Goal: Task Accomplishment & Management: Manage account settings

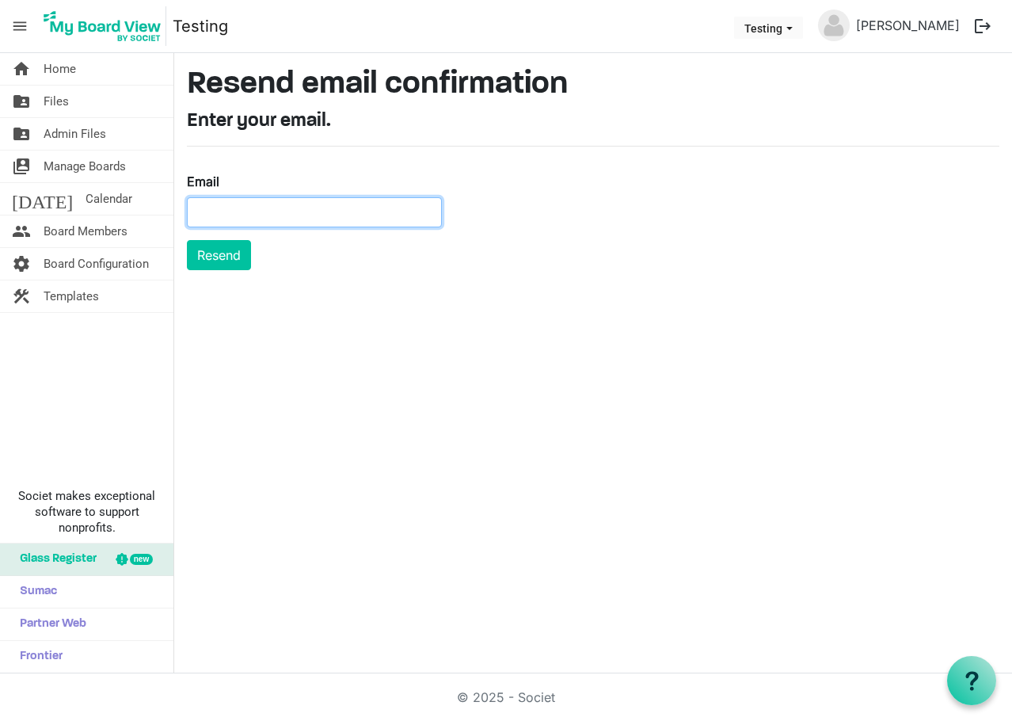
drag, startPoint x: 240, startPoint y: 207, endPoint x: 249, endPoint y: 218, distance: 14.6
click at [240, 207] on input "Email" at bounding box center [314, 212] width 255 height 30
paste input "[EMAIL_ADDRESS][DOMAIN_NAME]"
type input "Carmen03@outlook.com"
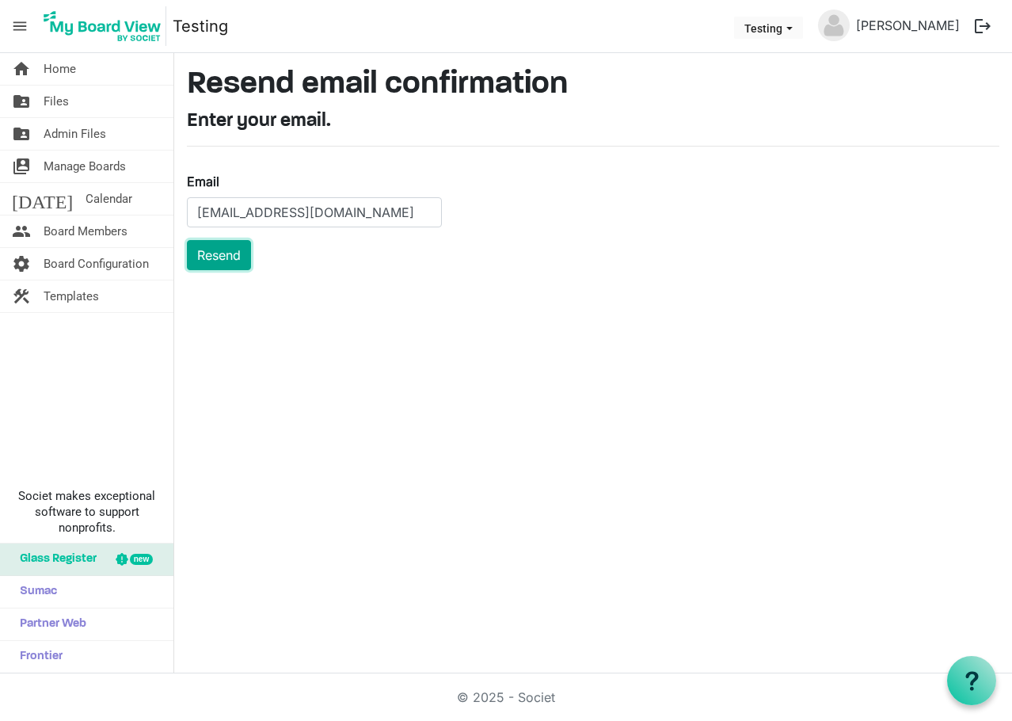
click at [220, 249] on button "Resend" at bounding box center [219, 255] width 64 height 30
click at [367, 214] on input "Carmen03@outlook.com" at bounding box center [314, 212] width 255 height 30
click at [198, 215] on input "Carmen03@outlook.com" at bounding box center [314, 212] width 255 height 30
click at [221, 252] on button "Resend" at bounding box center [219, 255] width 64 height 30
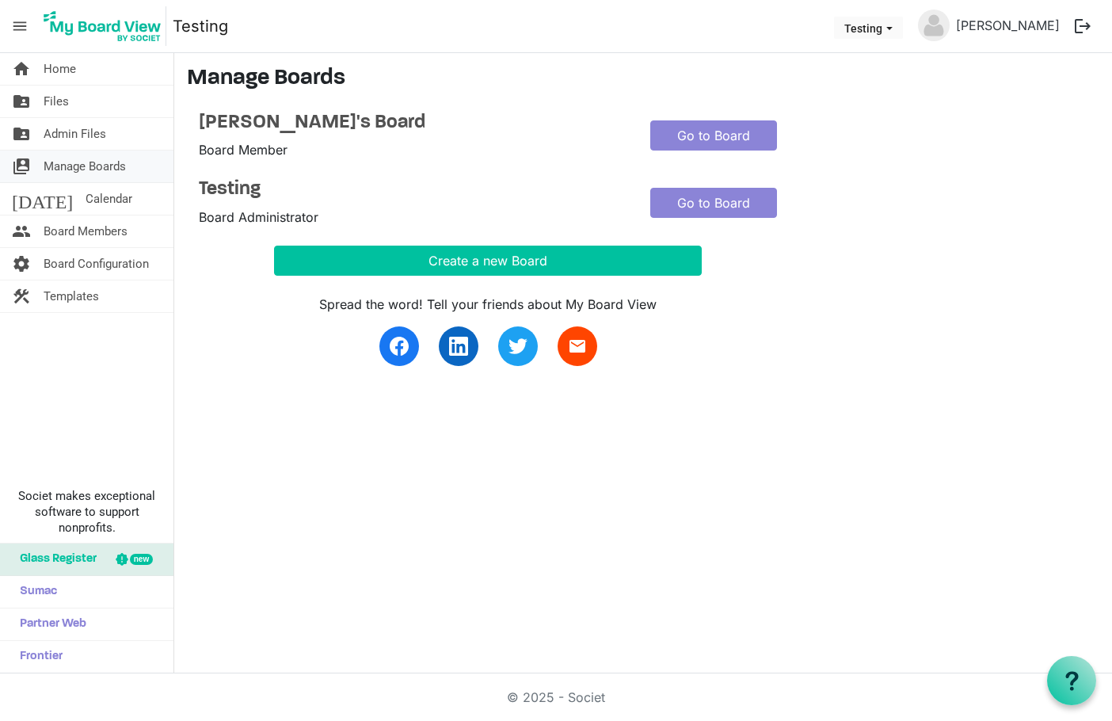
click at [105, 166] on span "Manage Boards" at bounding box center [85, 166] width 82 height 32
click at [70, 158] on span "Manage Boards" at bounding box center [85, 166] width 82 height 32
click at [746, 202] on link "Go to Board" at bounding box center [713, 203] width 127 height 30
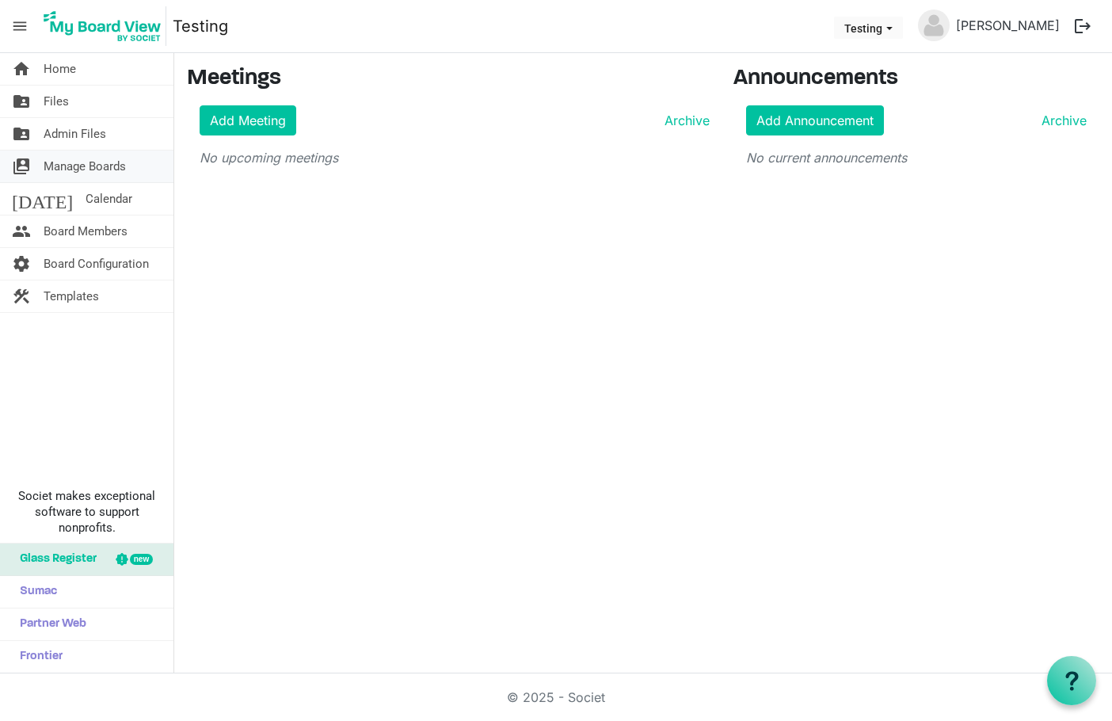
click at [96, 163] on span "Manage Boards" at bounding box center [85, 166] width 82 height 32
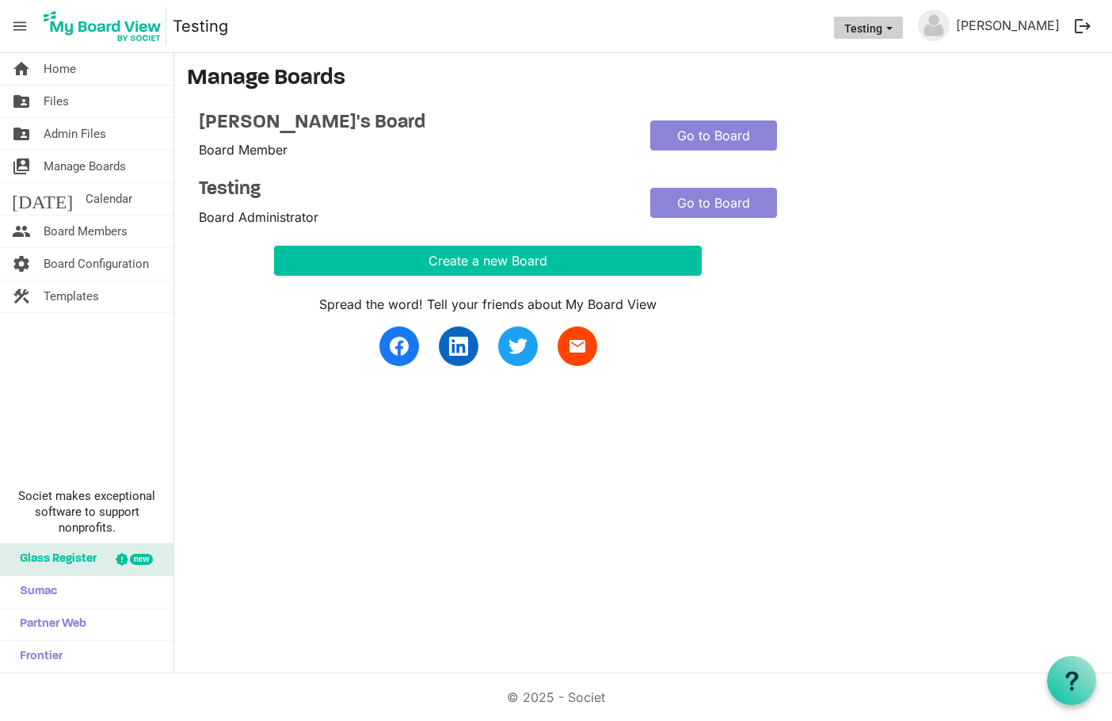
click at [896, 27] on span "Testing dropdownbutton" at bounding box center [889, 28] width 14 height 6
click at [878, 332] on div "Spread the word! Tell your friends about My Board View email" at bounding box center [638, 321] width 903 height 90
